Goal: Information Seeking & Learning: Learn about a topic

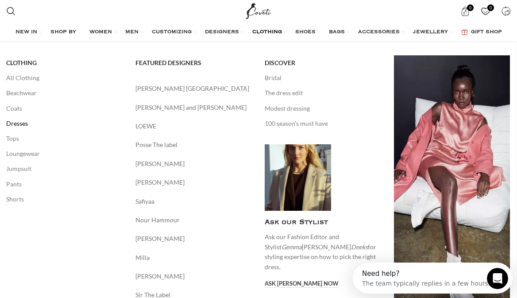
click at [23, 124] on link "Dresses" at bounding box center [64, 123] width 116 height 15
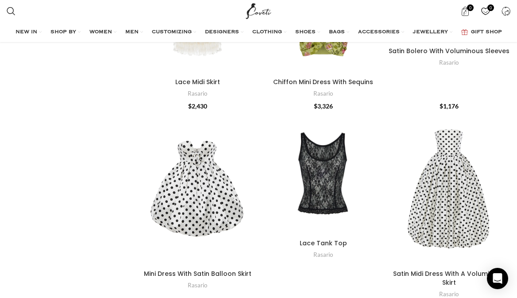
scroll to position [648, 0]
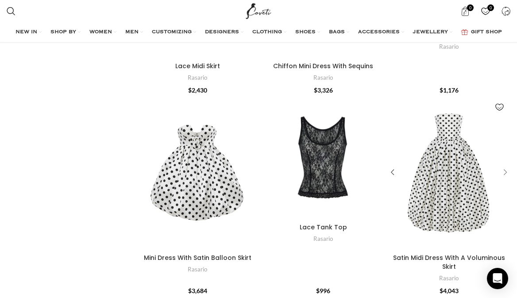
click at [505, 166] on div "Satin Midi Dress With A Voluminous Skirt" at bounding box center [503, 172] width 13 height 13
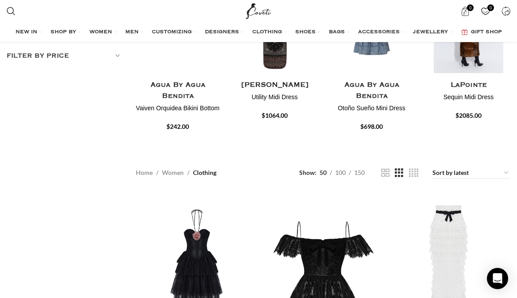
scroll to position [153, 0]
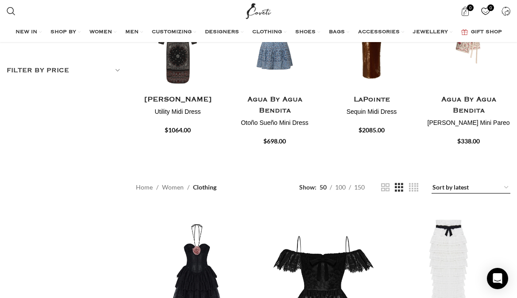
click at [452, 182] on select "Sort by popularity Sort by average rating Sort by latest Sort by price: low to …" at bounding box center [471, 188] width 79 height 12
select select "price"
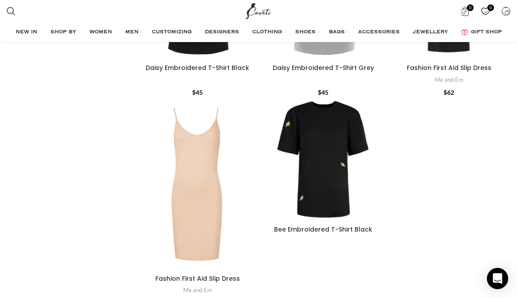
scroll to position [2896, 0]
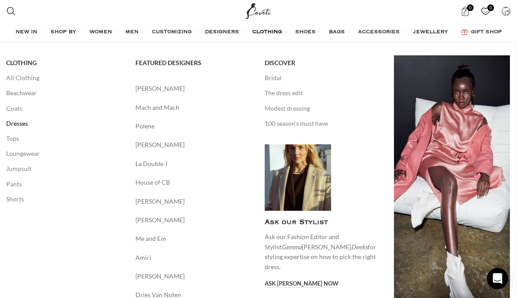
click at [13, 124] on link "Dresses" at bounding box center [64, 123] width 116 height 15
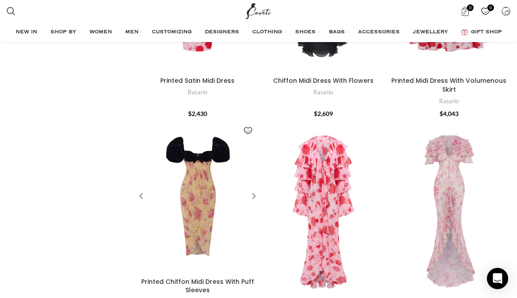
scroll to position [2758, 0]
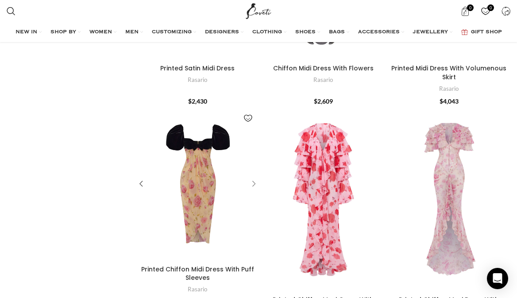
click at [254, 178] on div "Printed Chiffon Midi Dress With Puff Sleeves" at bounding box center [252, 184] width 13 height 13
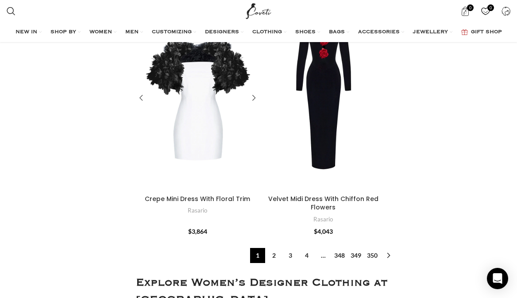
scroll to position [3786, 0]
click at [271, 248] on link "2" at bounding box center [274, 255] width 15 height 15
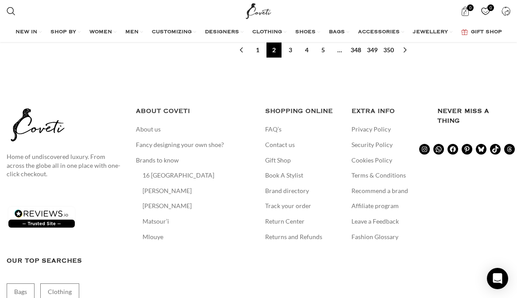
scroll to position [3590, 0]
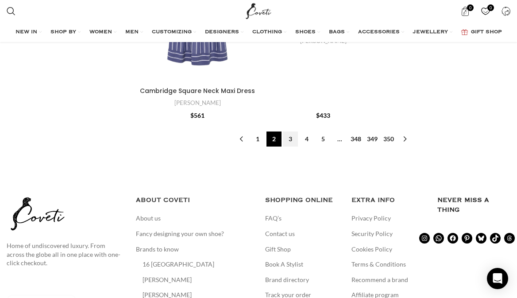
click at [290, 132] on link "3" at bounding box center [290, 139] width 15 height 15
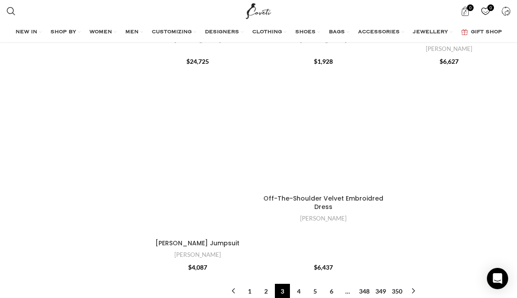
scroll to position [2854, 0]
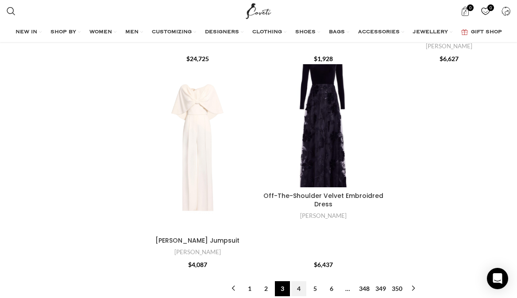
click at [298, 281] on link "4" at bounding box center [298, 288] width 15 height 15
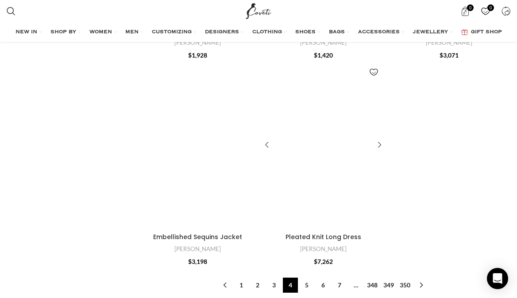
scroll to position [3373, 0]
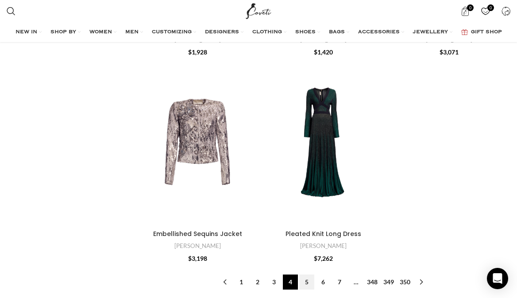
click at [307, 275] on link "5" at bounding box center [306, 282] width 15 height 15
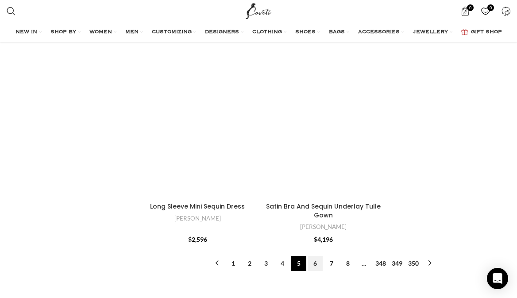
scroll to position [3228, 0]
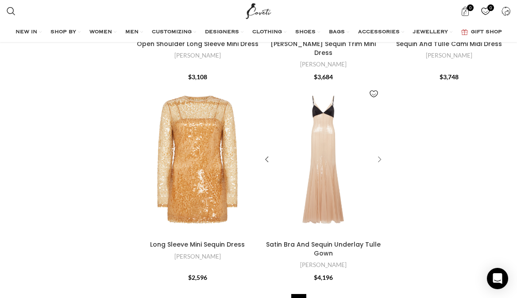
click at [384, 153] on div "Satin Bra And Sequin Underlay Tulle Gown" at bounding box center [378, 159] width 13 height 13
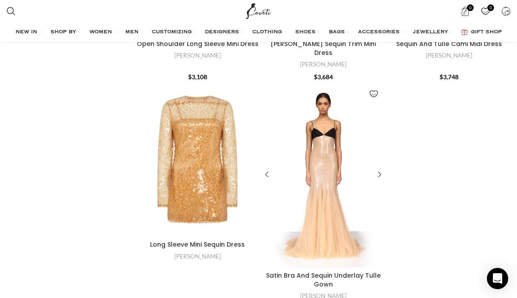
click at [379, 149] on div "Satin Bra And Sequin Underlay Tulle Gown" at bounding box center [372, 175] width 25 height 185
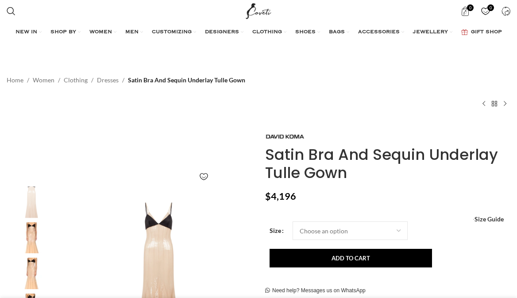
scroll to position [44, 0]
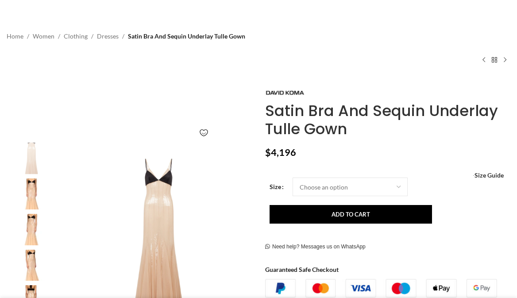
click at [26, 194] on img at bounding box center [31, 193] width 54 height 31
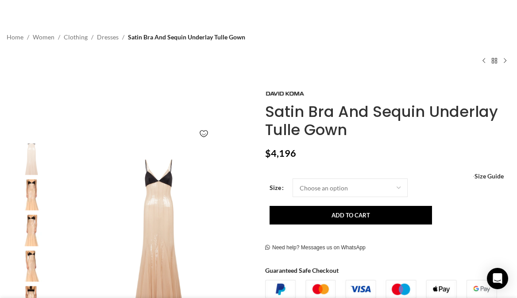
click at [29, 227] on img "3 / 5" at bounding box center [31, 230] width 54 height 31
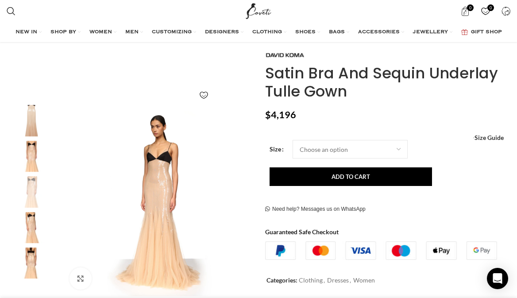
scroll to position [83, 0]
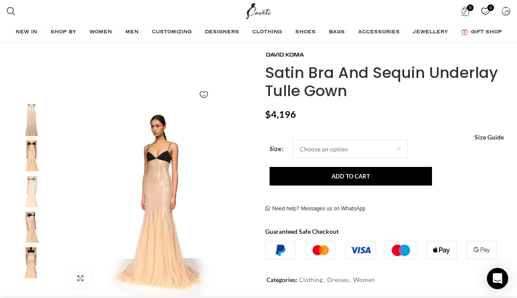
click at [28, 226] on img "4 / 5" at bounding box center [31, 227] width 54 height 31
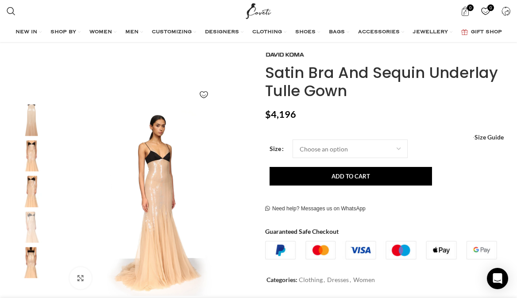
scroll to position [0, 116]
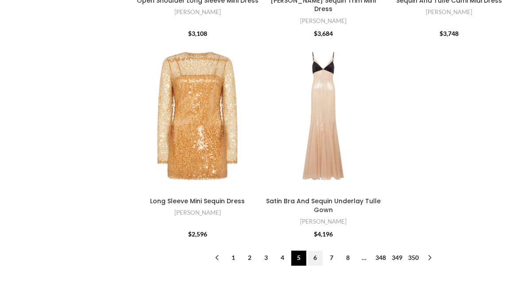
click at [316, 256] on link "6" at bounding box center [315, 258] width 15 height 15
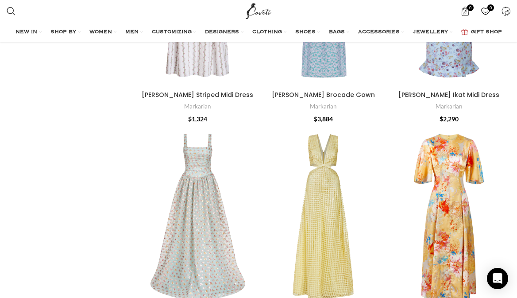
scroll to position [1899, 0]
